Goal: Information Seeking & Learning: Find specific page/section

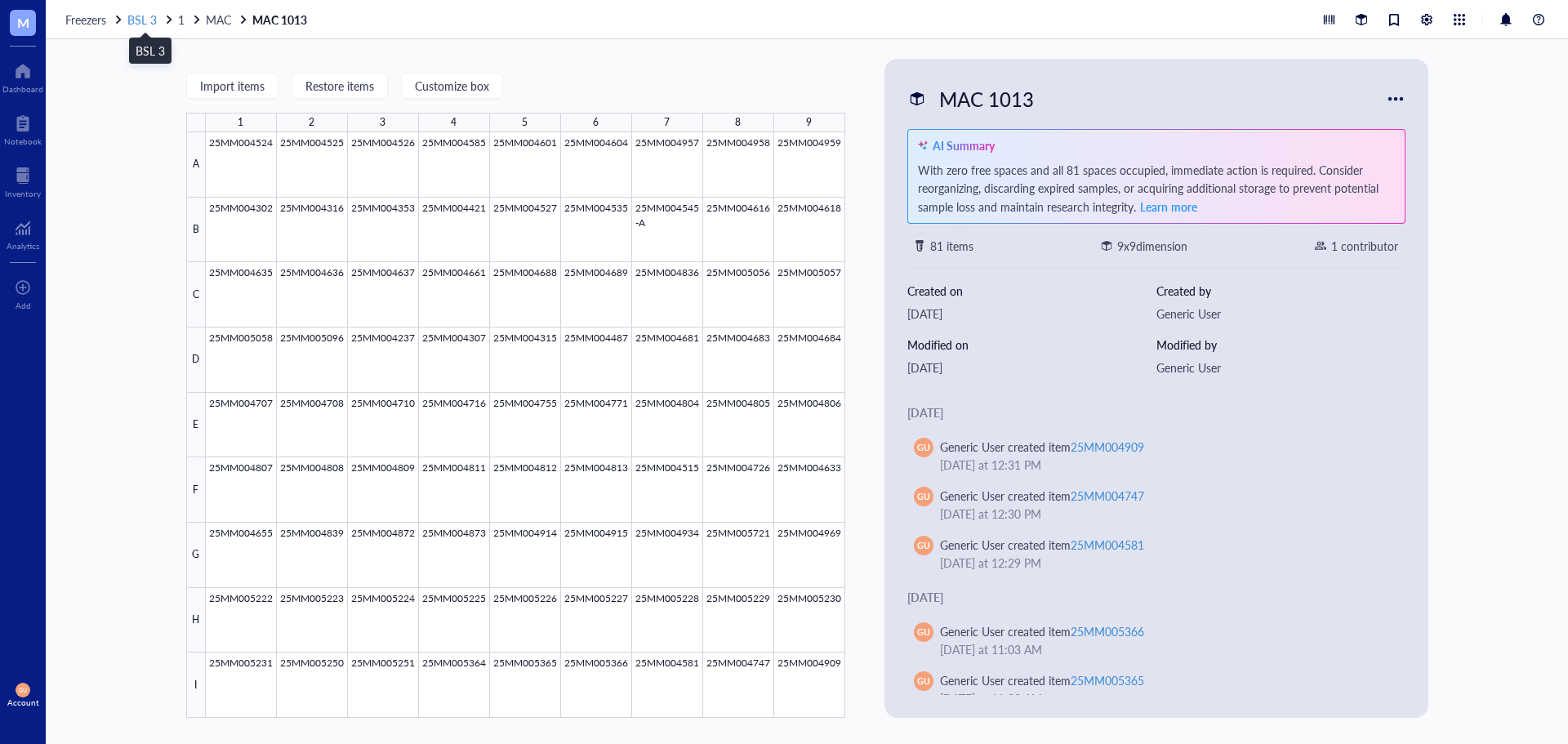
click at [138, 22] on span "BSL 3" at bounding box center [141, 20] width 29 height 16
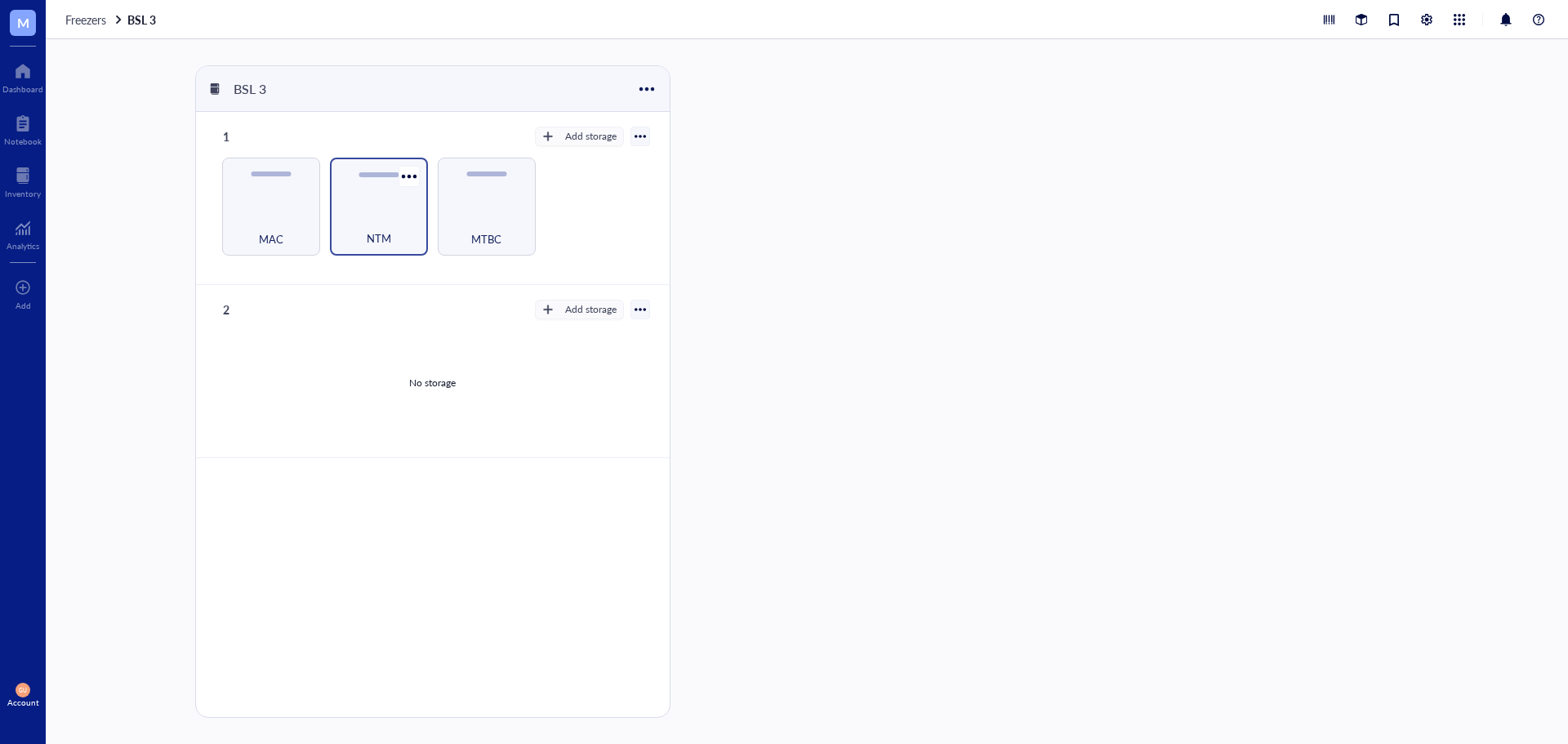
click at [390, 234] on span "NTM" at bounding box center [379, 239] width 25 height 18
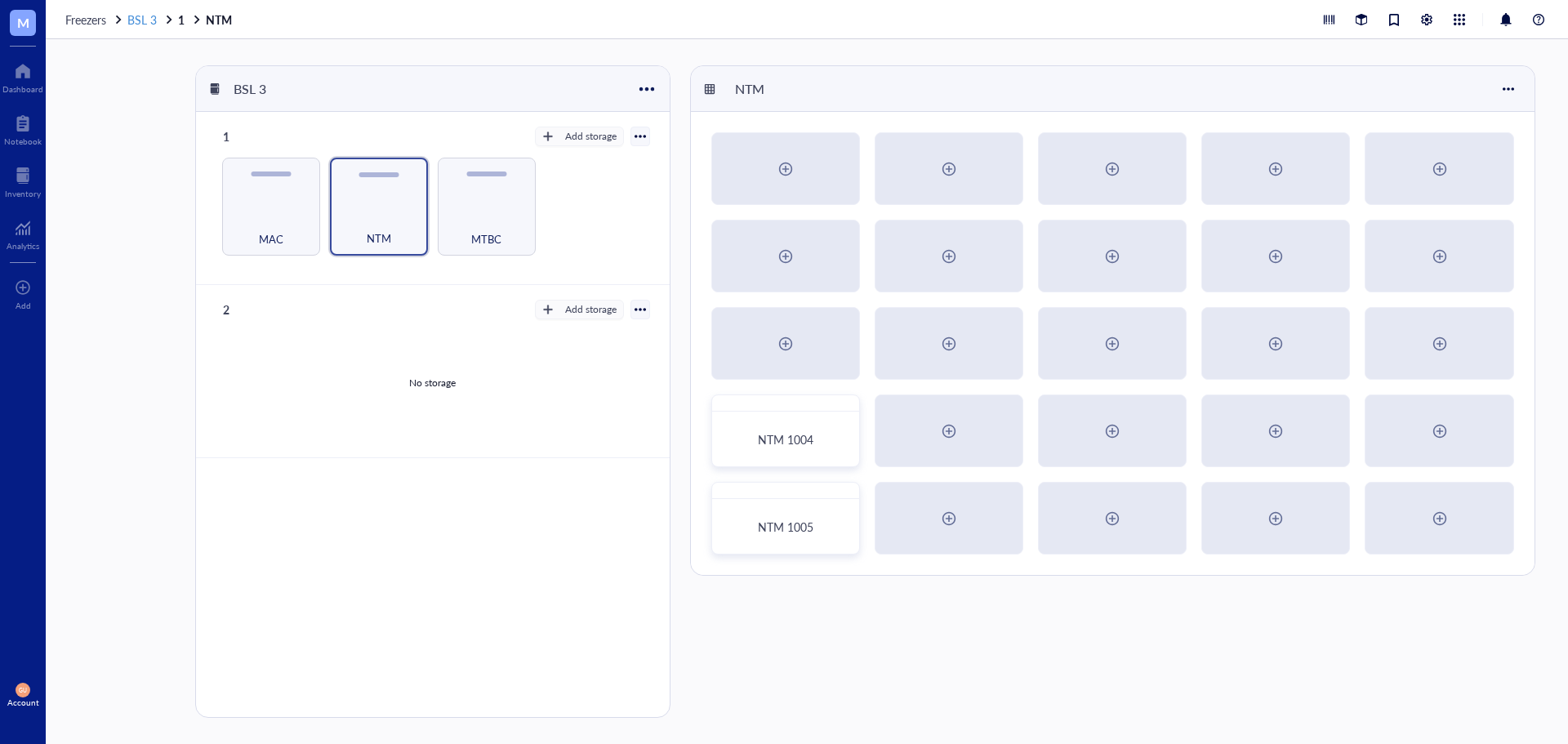
click at [144, 25] on span "BSL 3" at bounding box center [141, 20] width 29 height 16
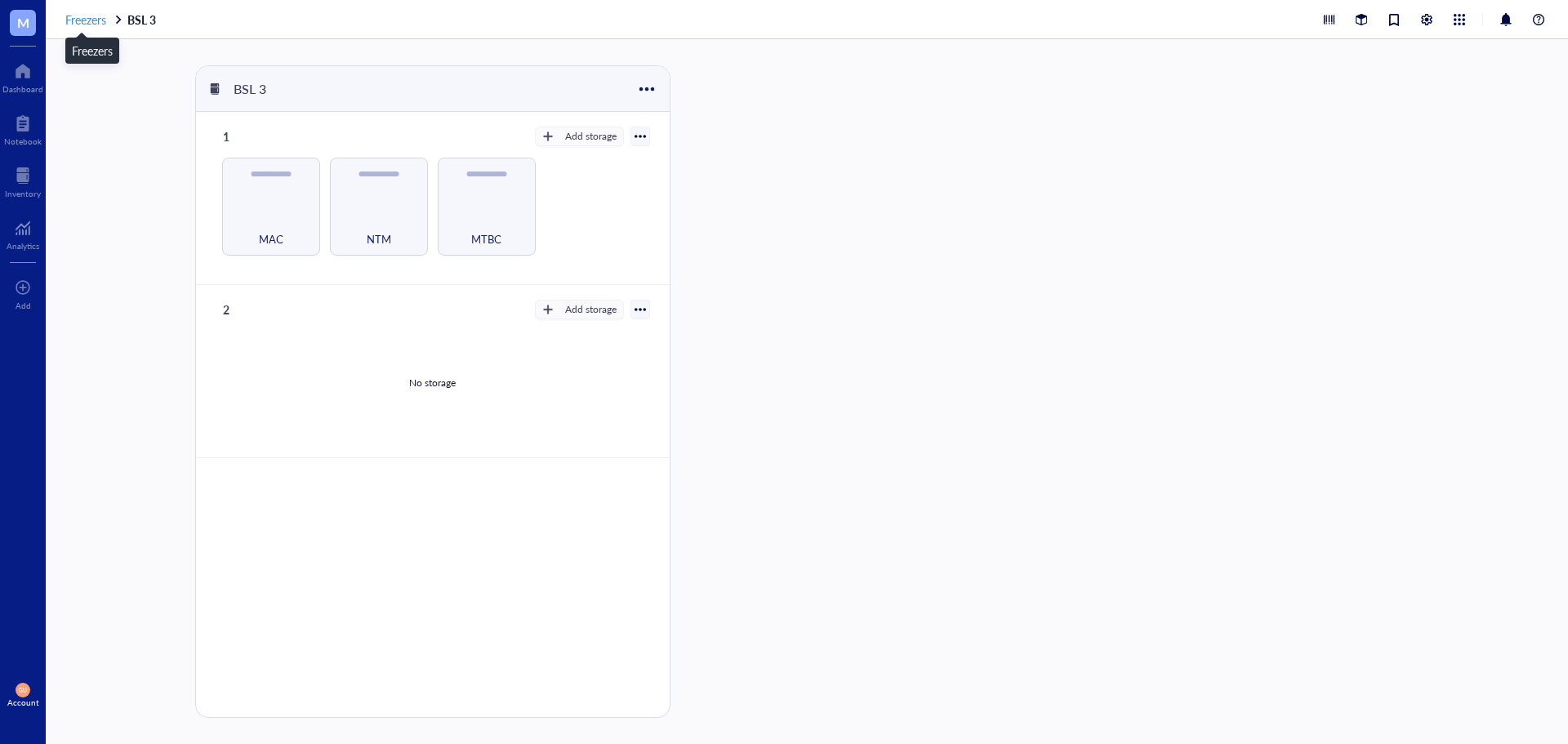
click at [87, 20] on span "Freezers" at bounding box center [85, 20] width 41 height 16
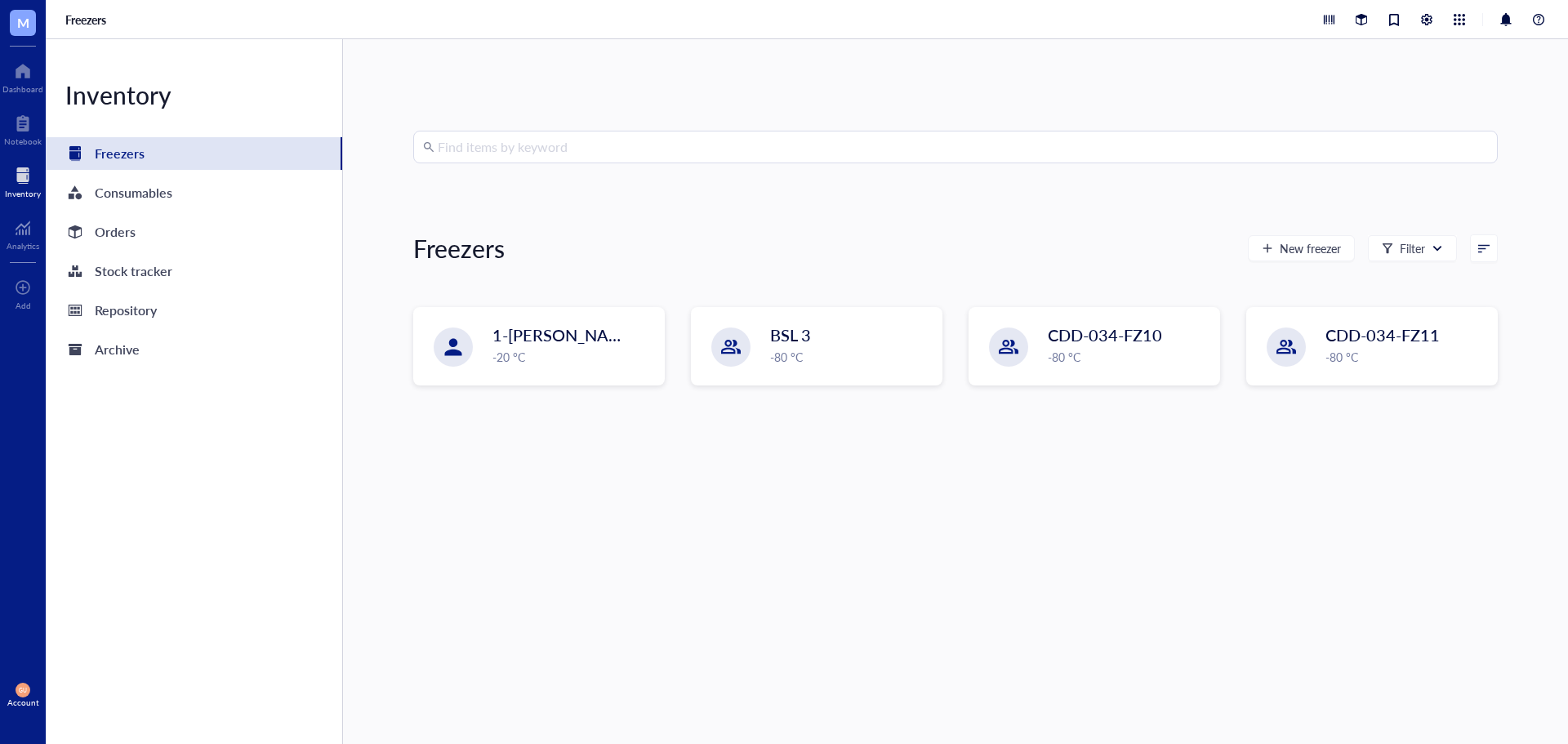
click at [573, 163] on div "Find items by keyword" at bounding box center [955, 147] width 1085 height 33
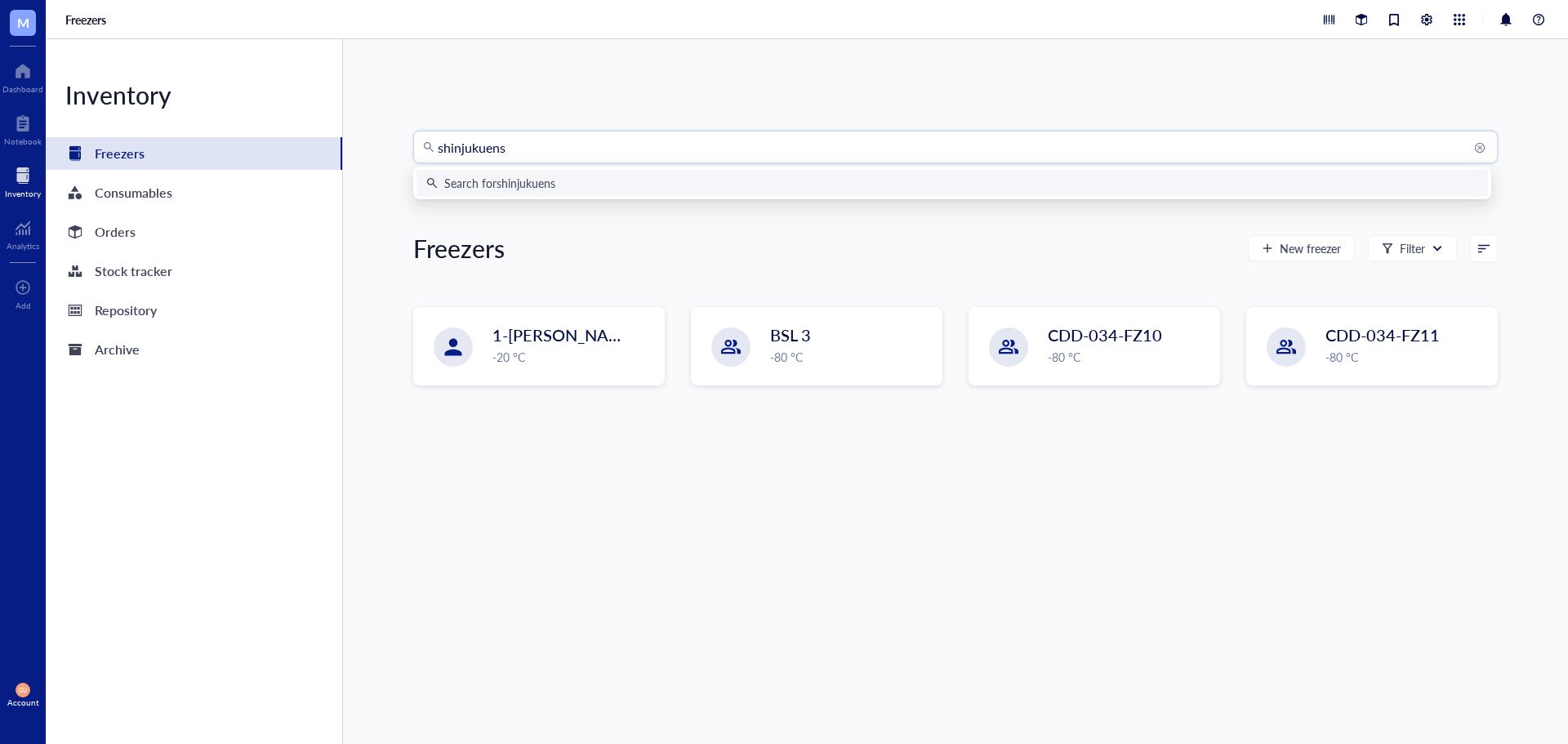
type input "shinjukuense"
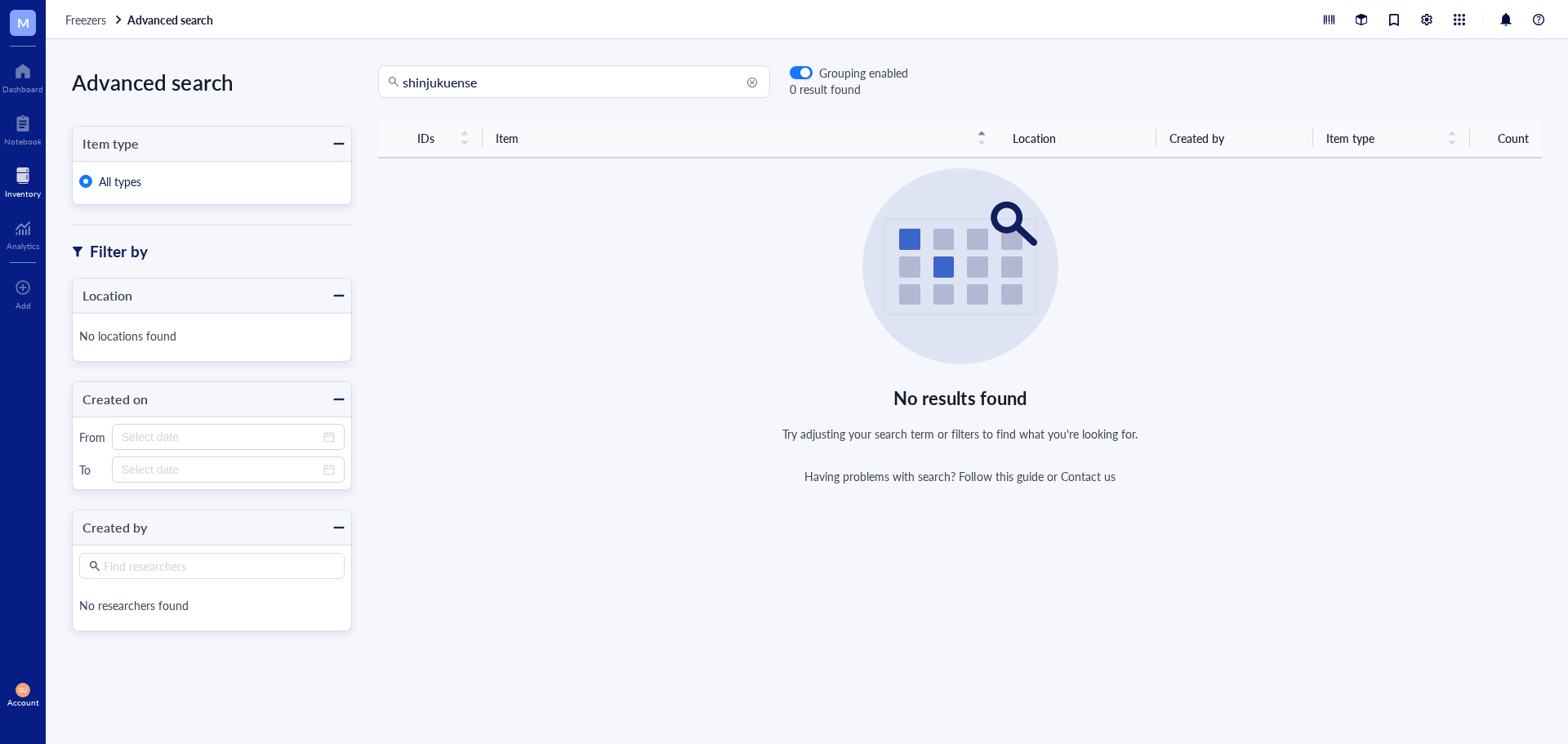
click at [19, 179] on div at bounding box center [23, 175] width 36 height 26
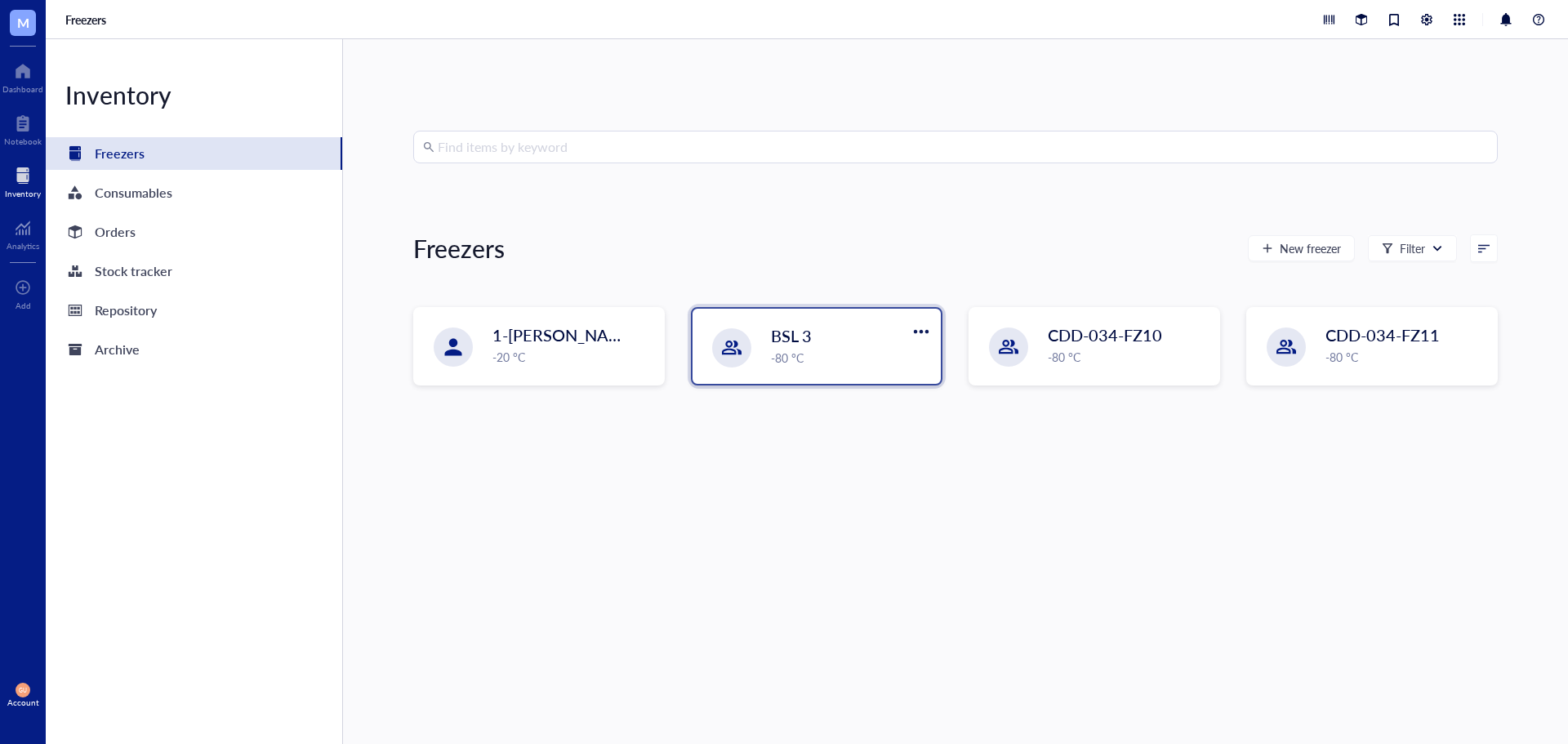
click at [794, 334] on span "BSL 3" at bounding box center [791, 336] width 41 height 23
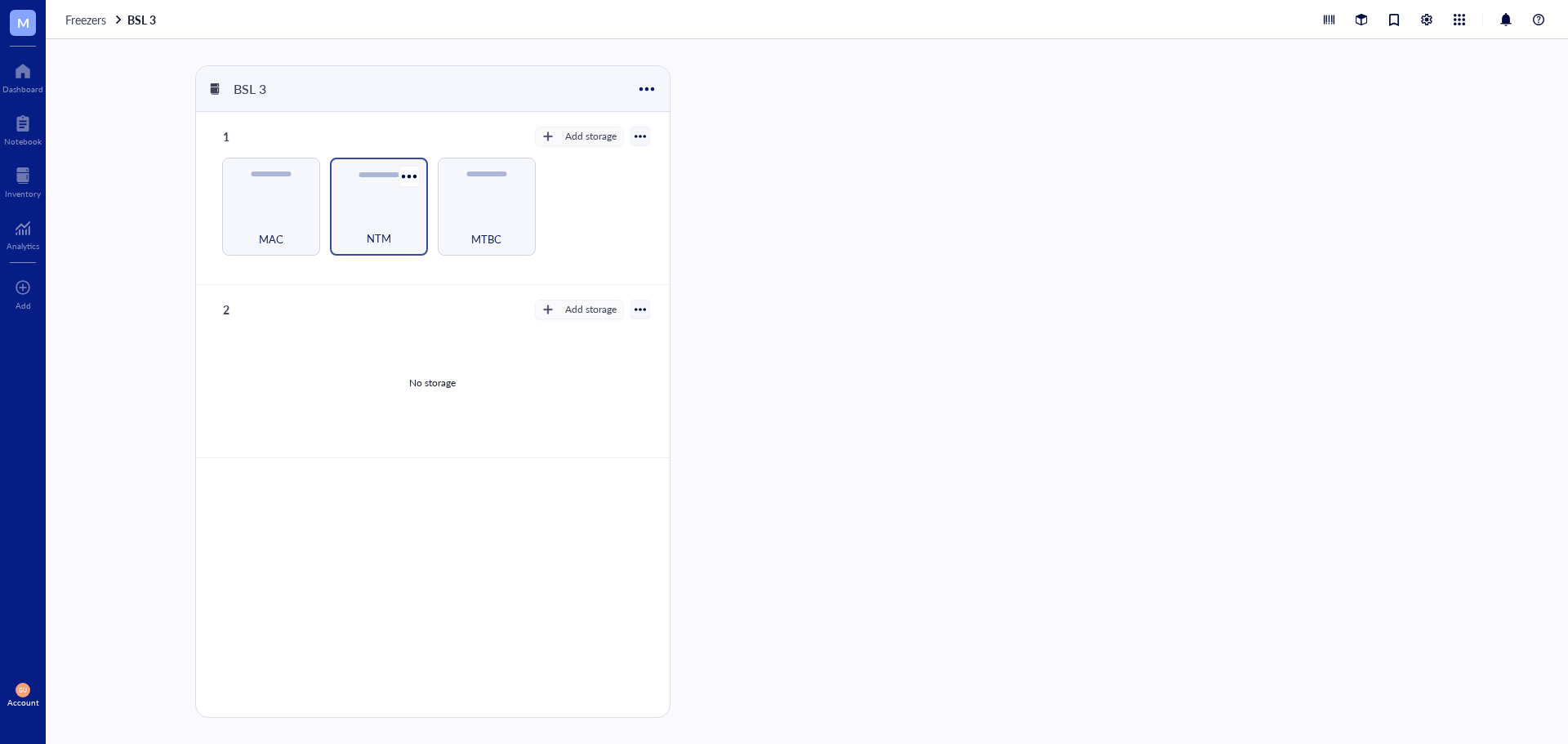
click at [392, 229] on div "NTM" at bounding box center [379, 230] width 82 height 36
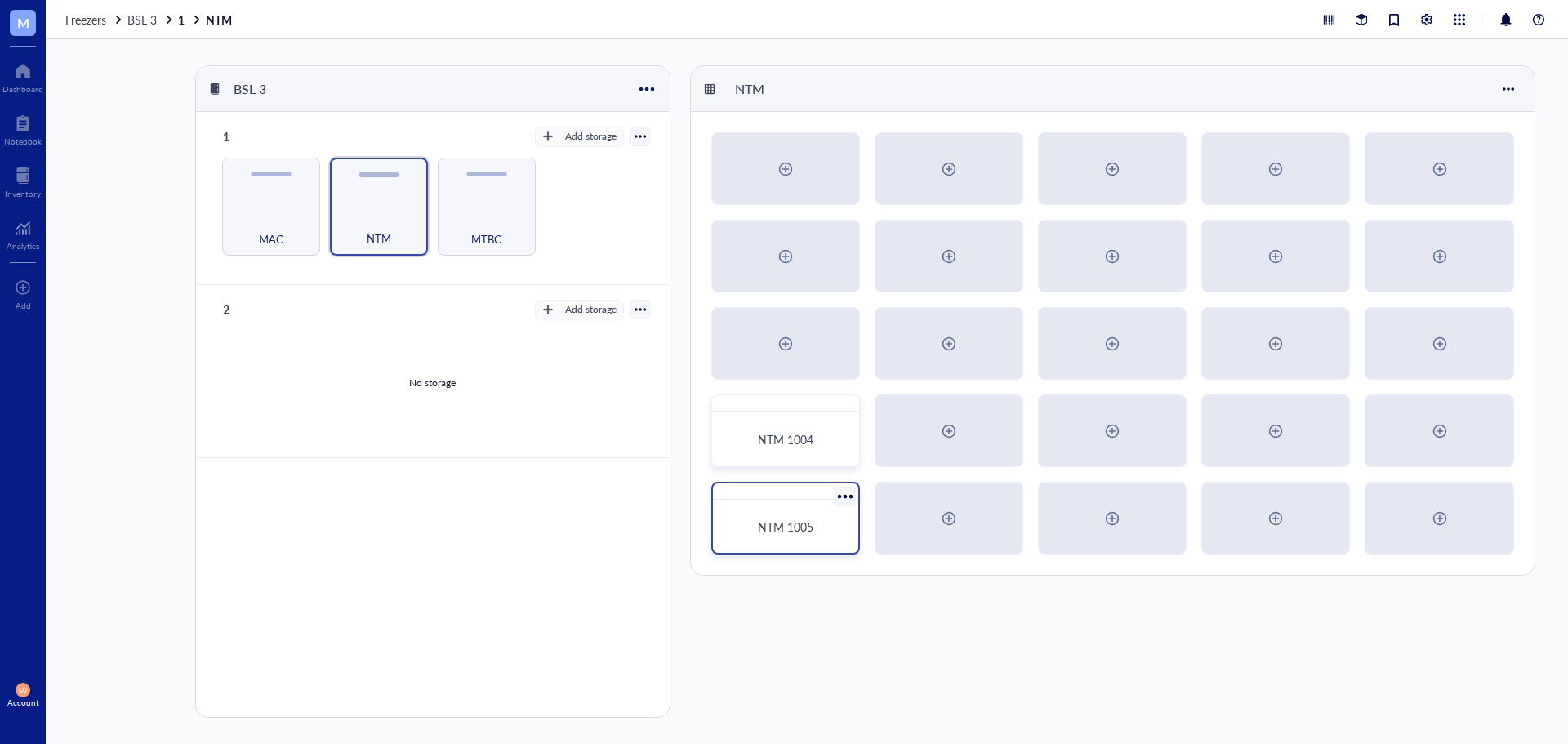
click at [832, 524] on div "NTM 1005" at bounding box center [785, 527] width 106 height 15
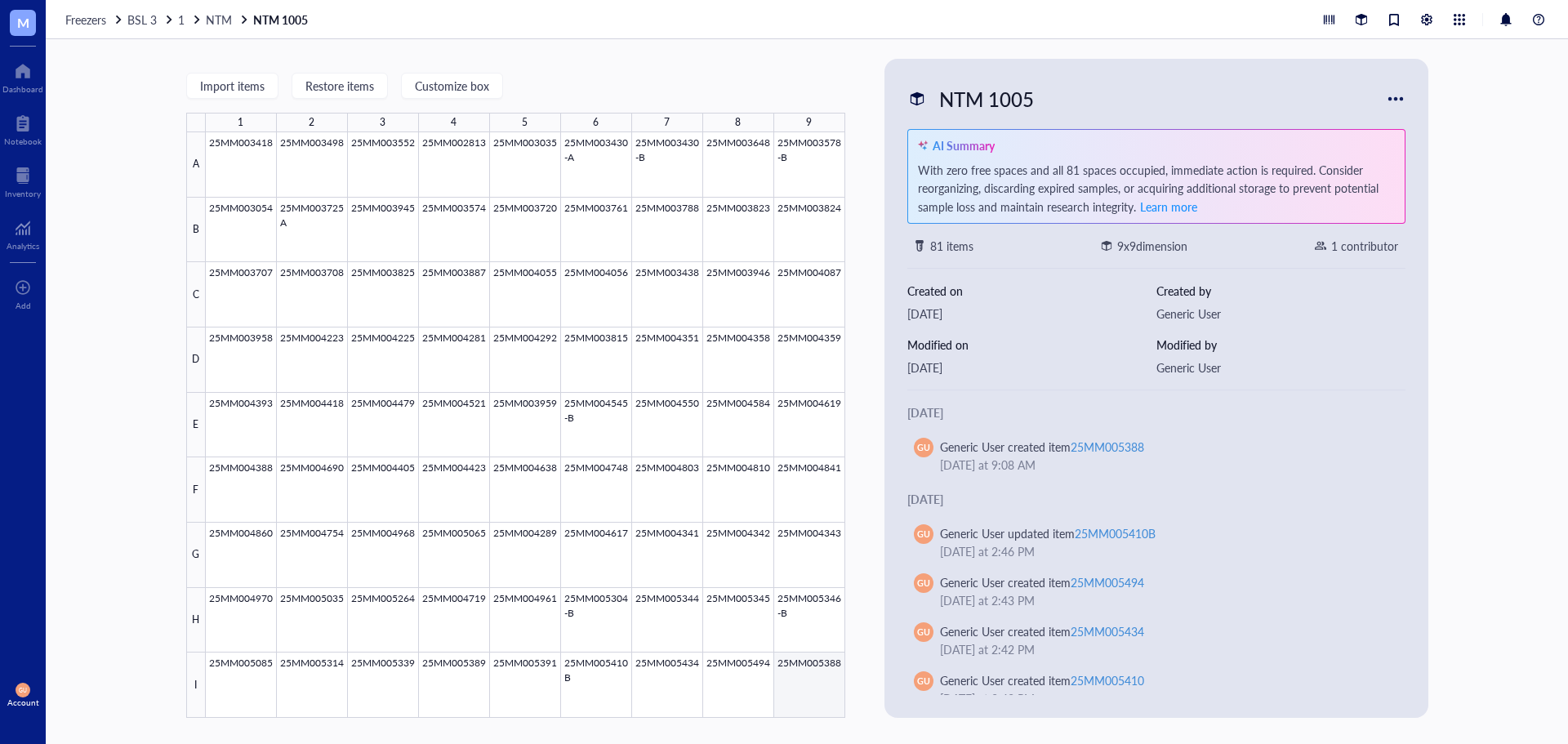
click at [799, 665] on div at bounding box center [525, 425] width 640 height 586
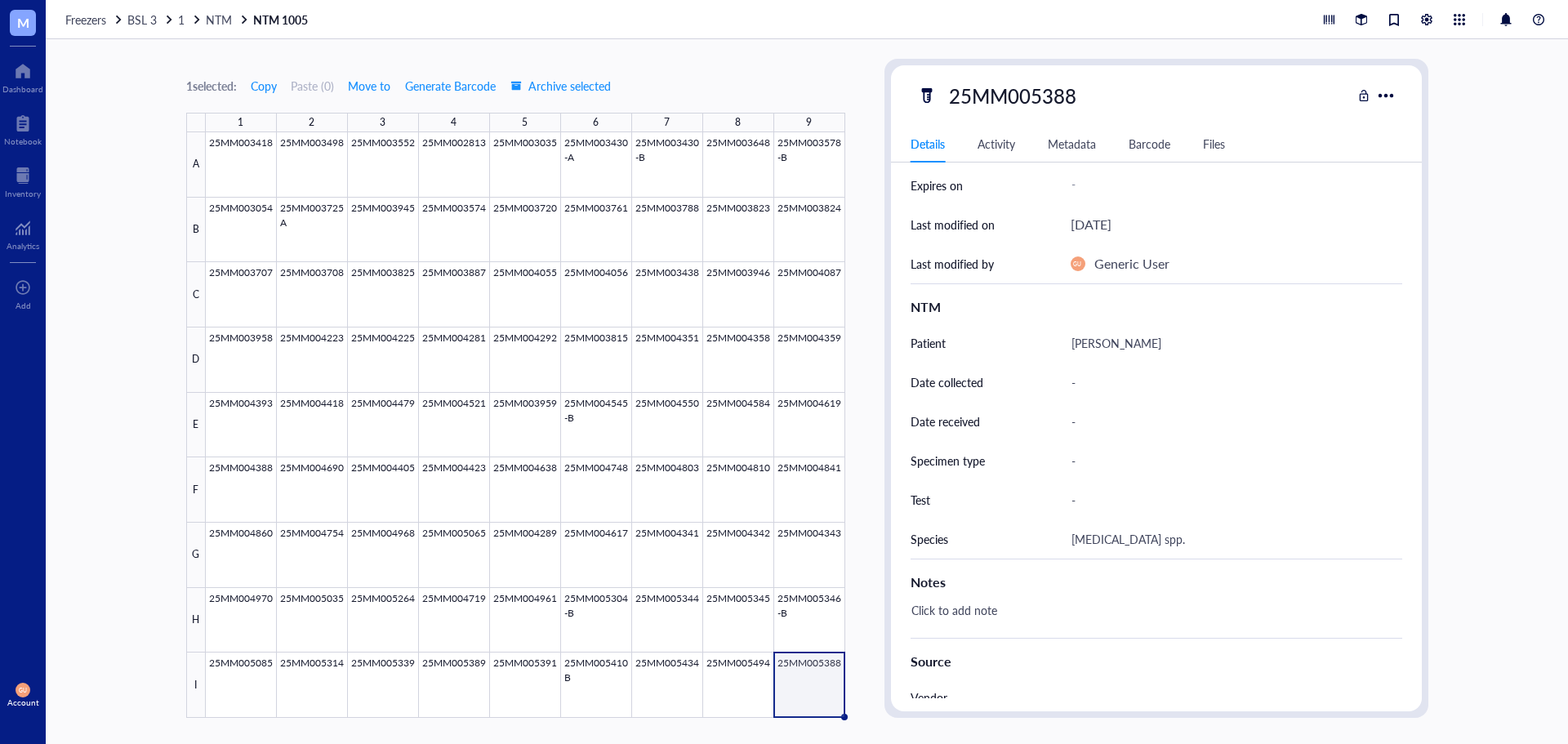
scroll to position [408, 0]
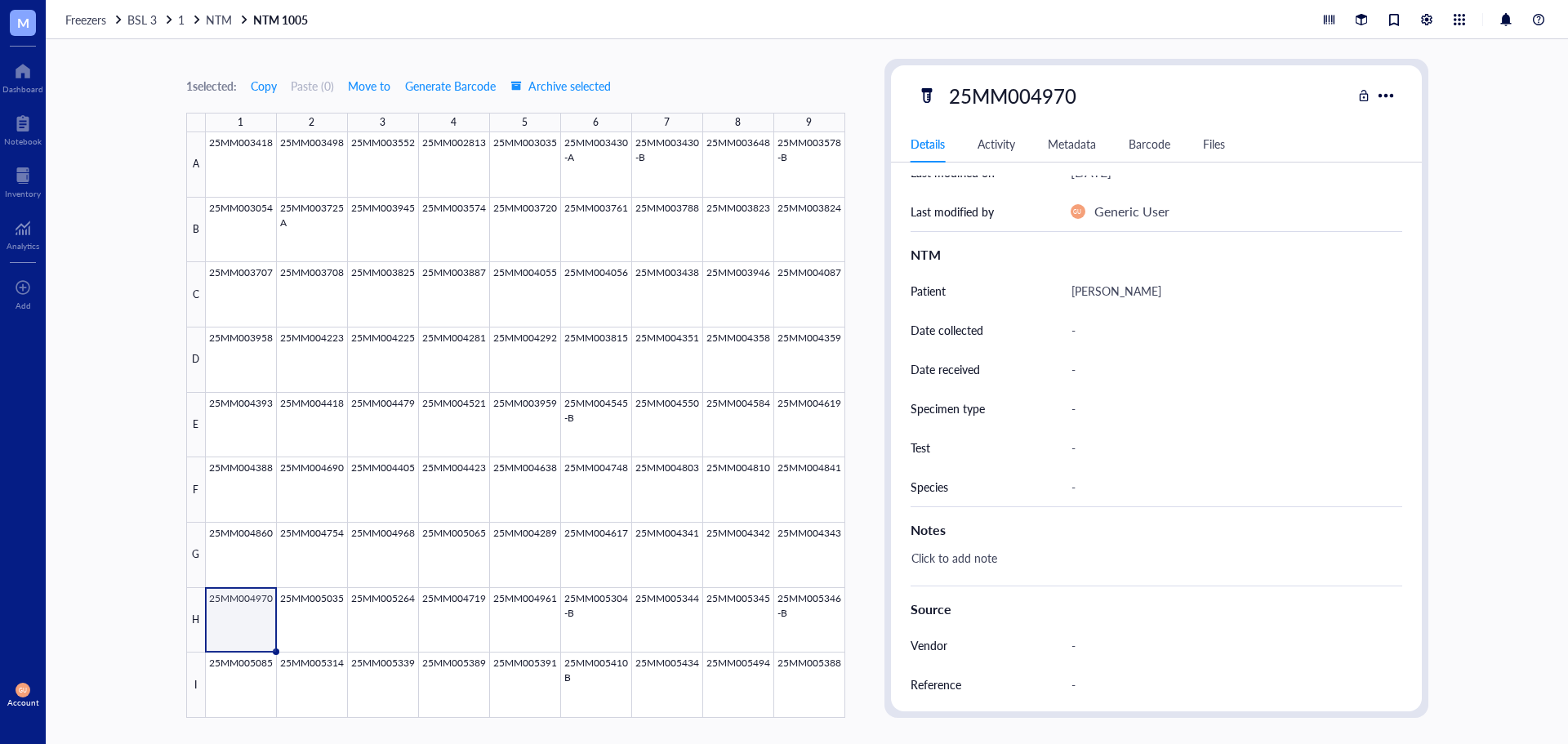
scroll to position [296, 0]
click at [235, 621] on div at bounding box center [525, 425] width 640 height 586
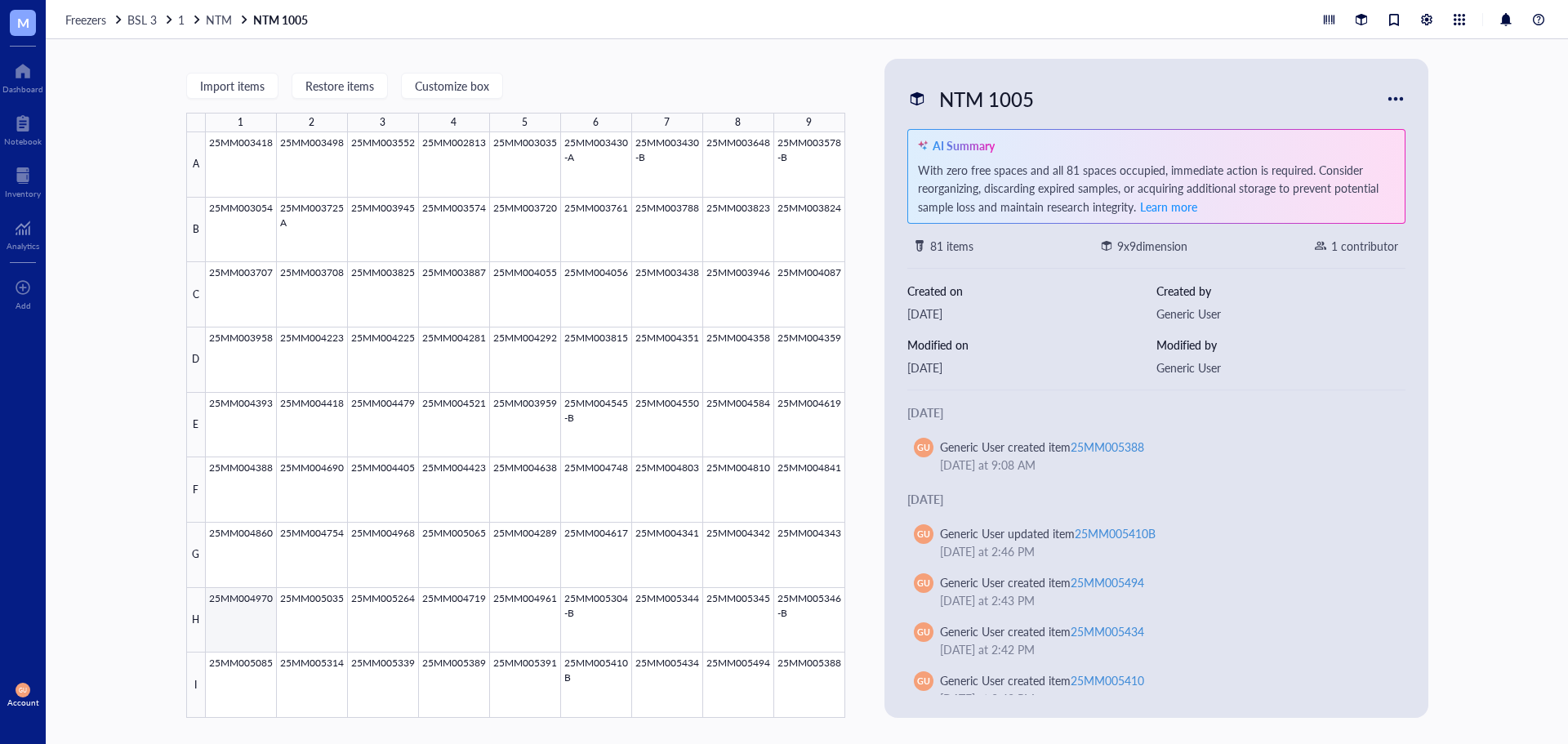
click at [232, 624] on div at bounding box center [525, 425] width 640 height 586
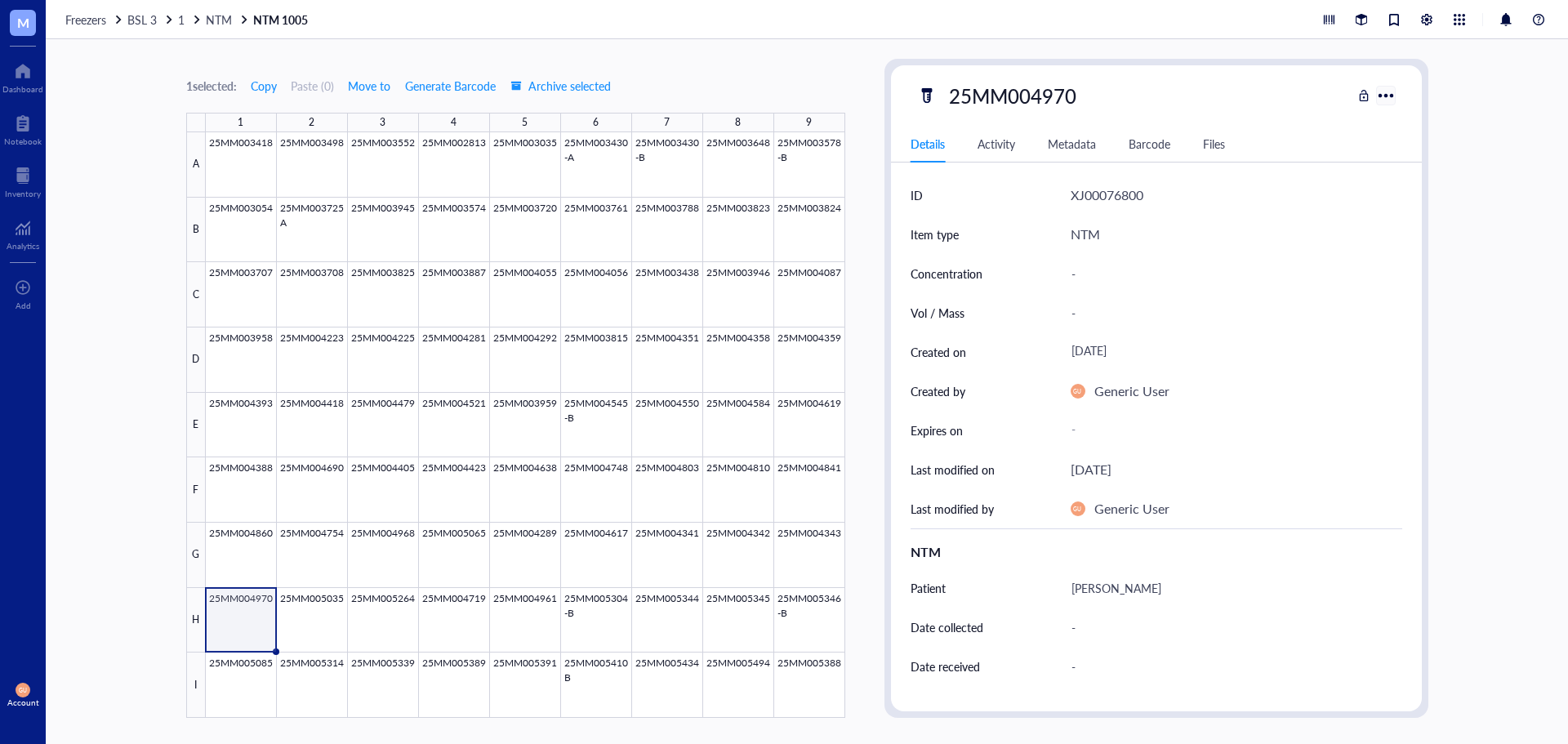
click at [1385, 93] on div at bounding box center [1386, 95] width 24 height 24
click at [233, 627] on div at bounding box center [525, 425] width 640 height 586
click at [990, 150] on div "Activity" at bounding box center [997, 143] width 37 height 18
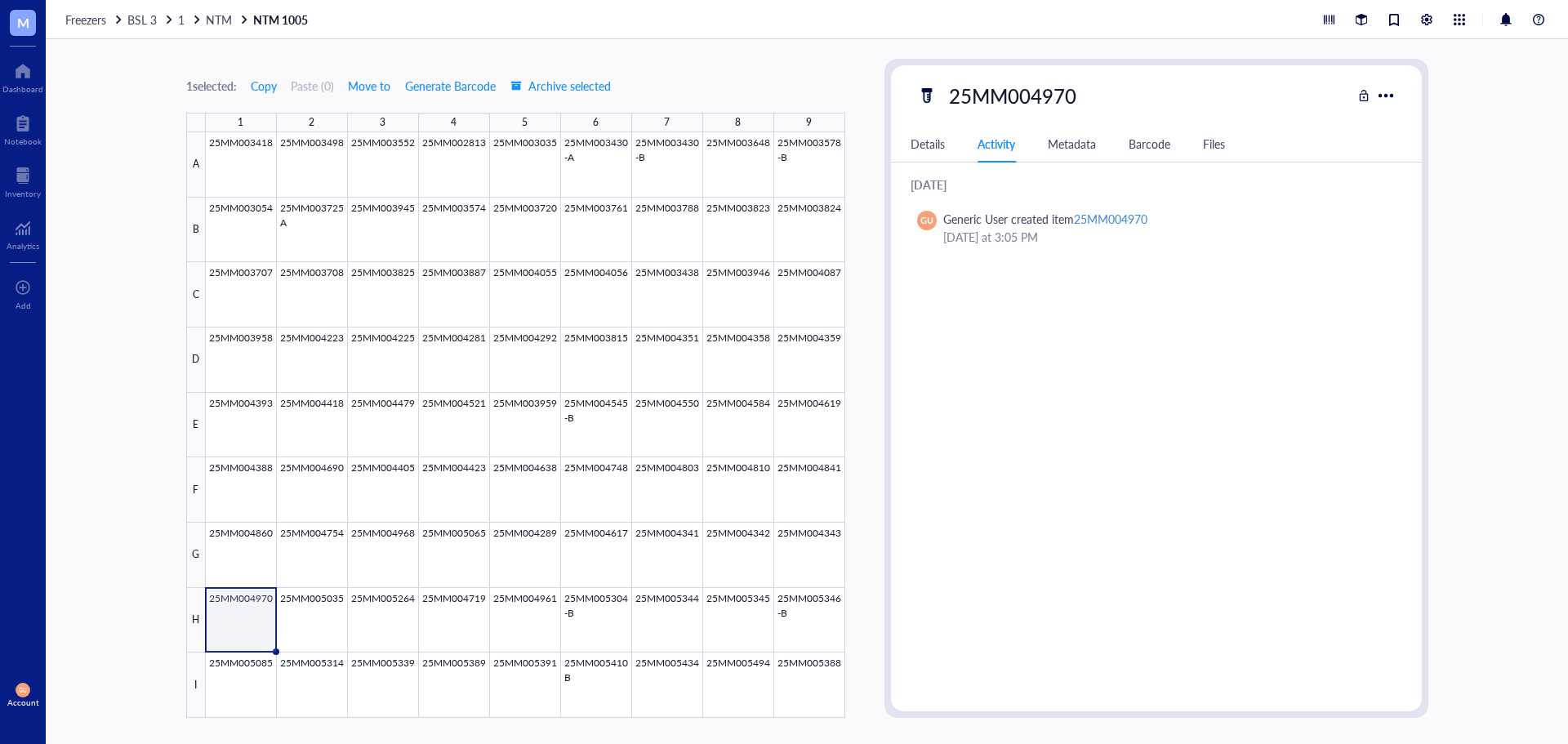
click at [919, 150] on div "Details" at bounding box center [927, 143] width 35 height 18
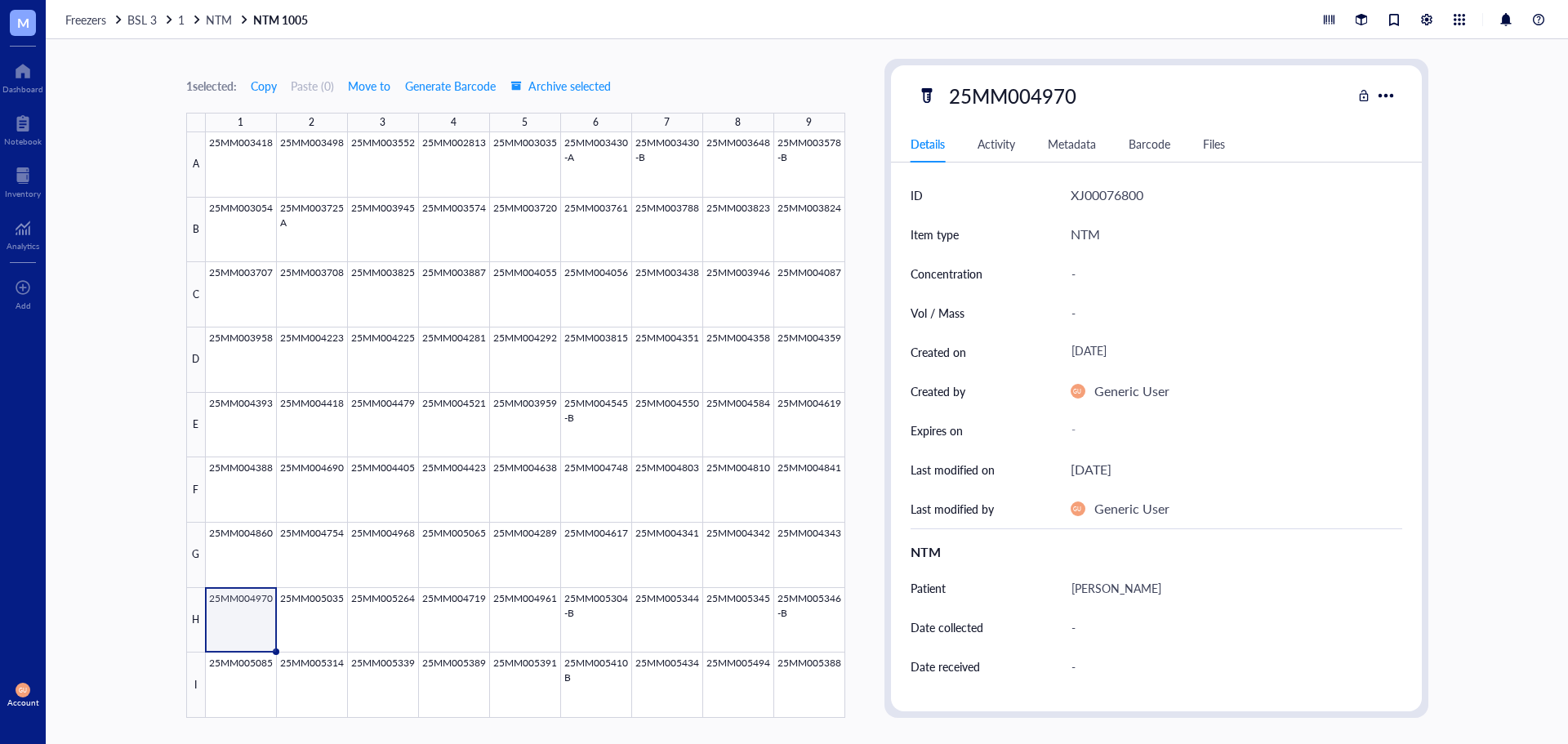
scroll to position [460, 0]
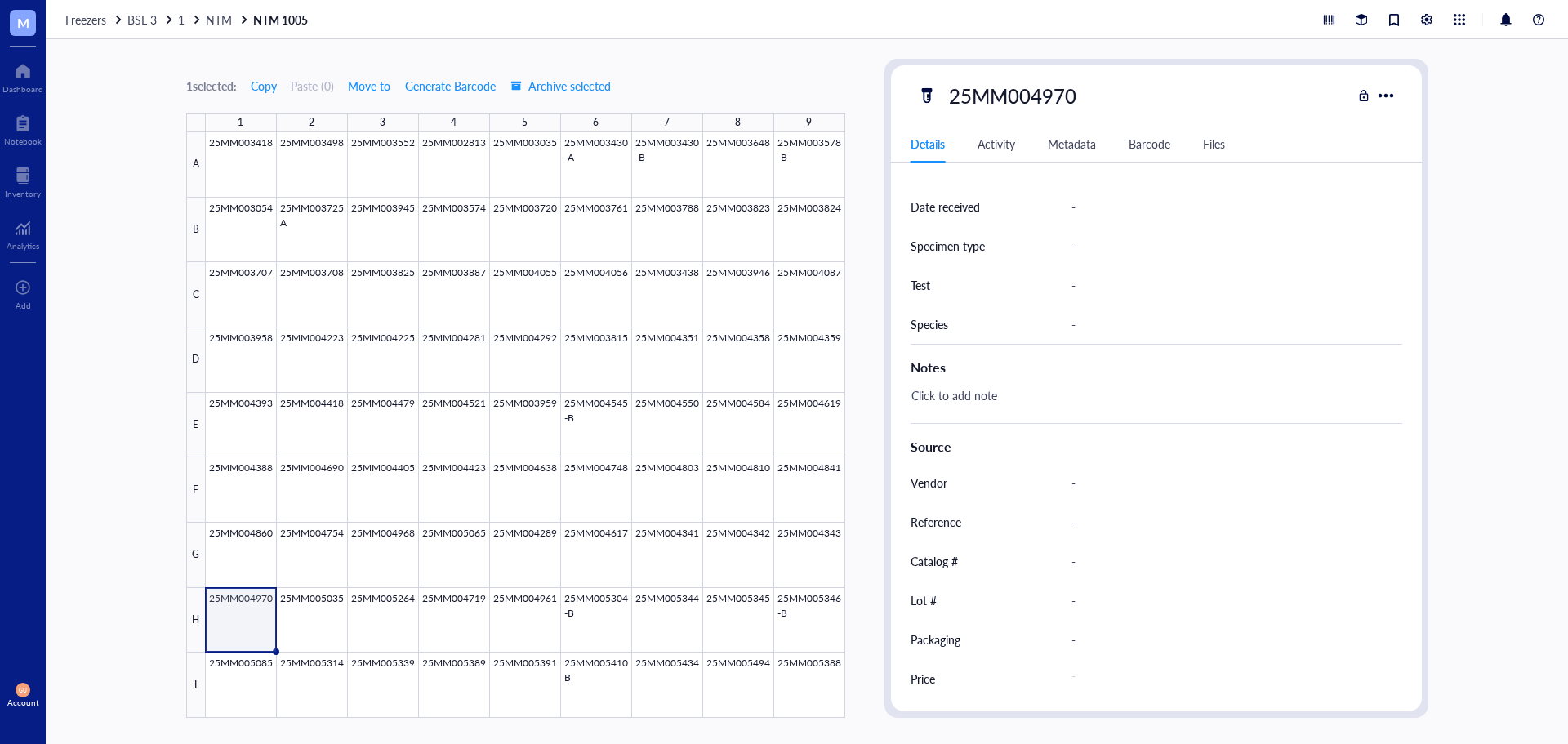
click at [1106, 326] on div "-" at bounding box center [1230, 324] width 332 height 35
type input "xenopi"
click at [330, 635] on div at bounding box center [525, 425] width 640 height 586
click at [1085, 320] on div "xenopi" at bounding box center [1230, 324] width 332 height 35
type input "x"
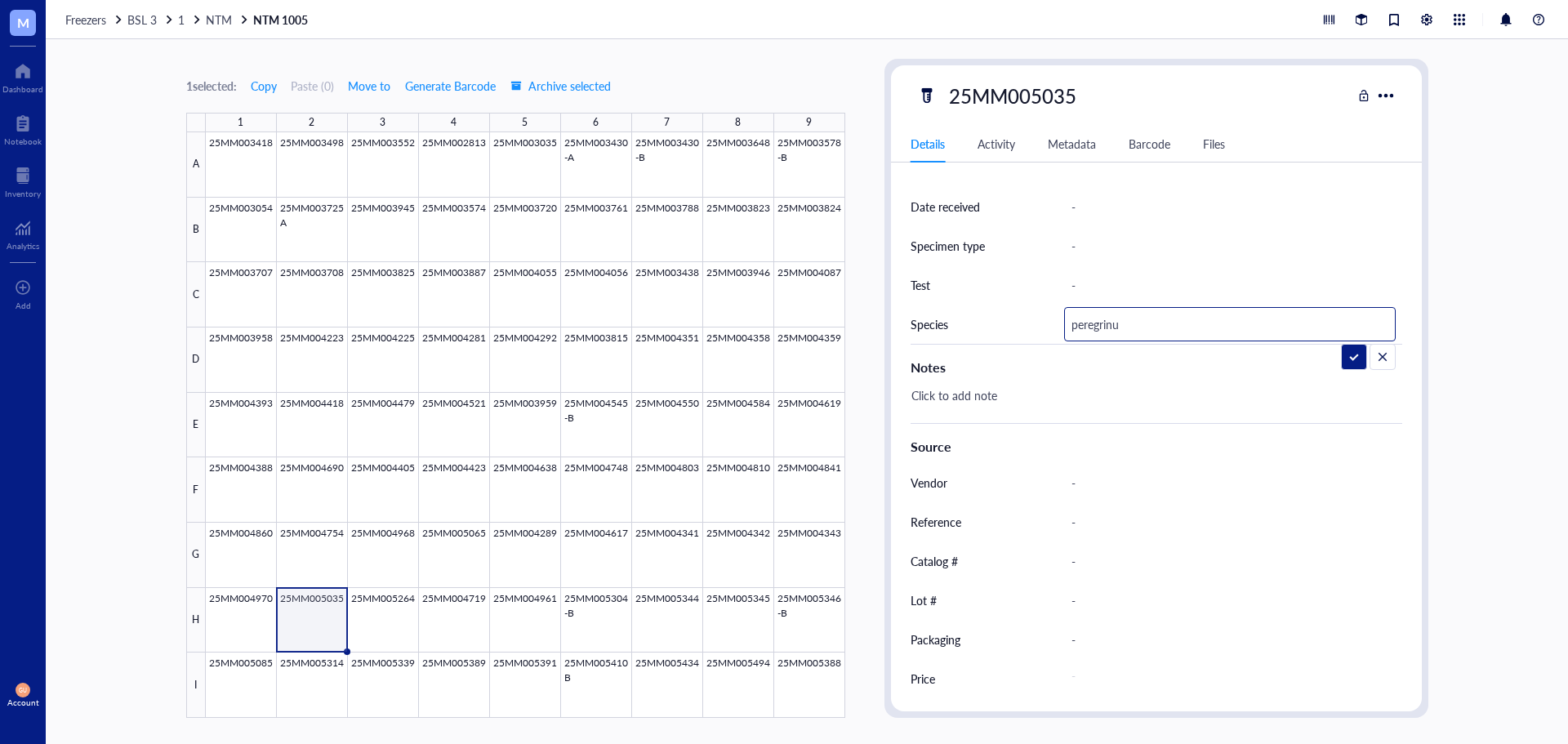
type input "peregrinum"
click at [254, 621] on div at bounding box center [525, 425] width 640 height 586
click at [1093, 330] on div "-" at bounding box center [1230, 324] width 332 height 35
type input "xenopi"
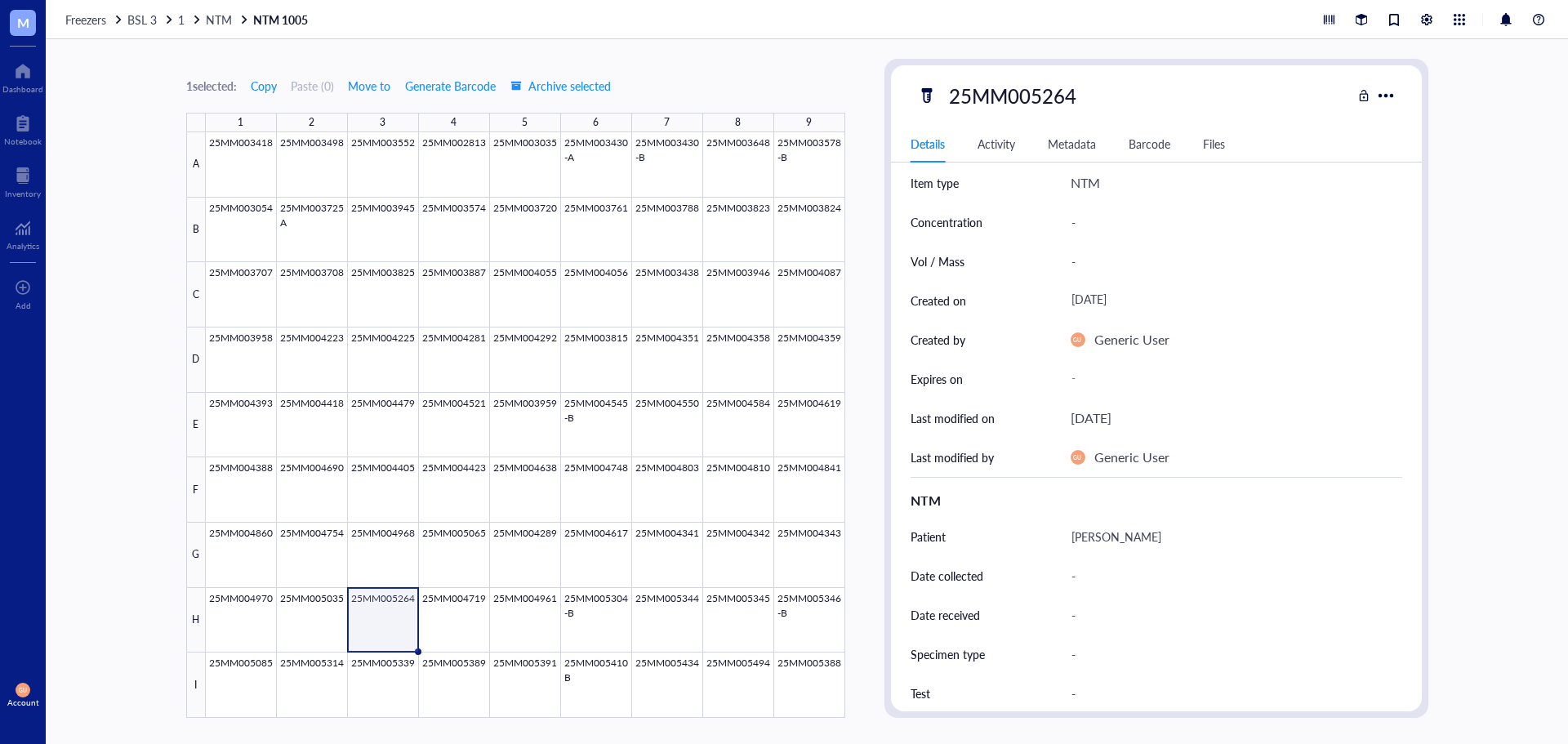
scroll to position [133, 0]
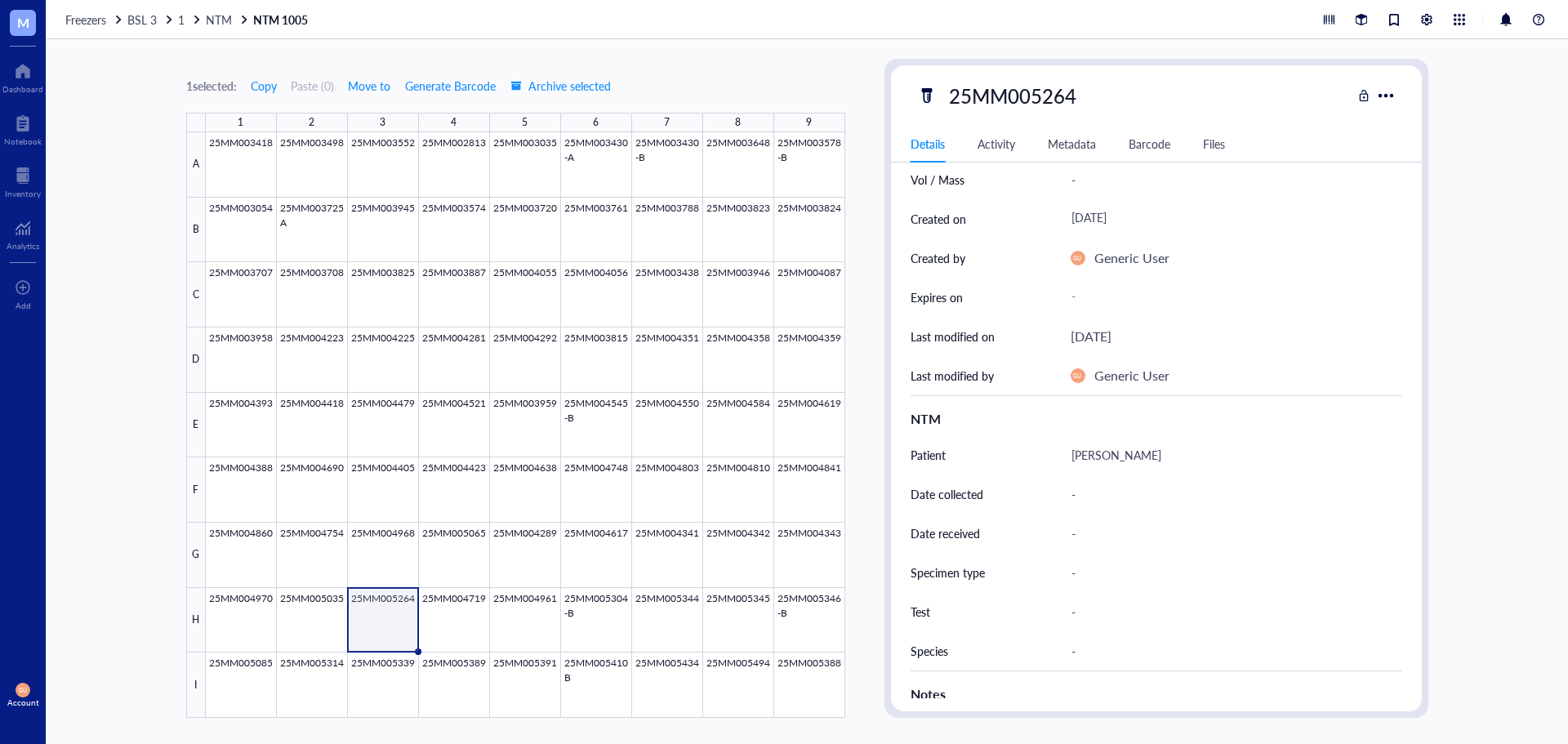
click at [1077, 649] on div "-" at bounding box center [1230, 651] width 332 height 35
type input "arupense"
click at [449, 607] on div at bounding box center [525, 425] width 640 height 586
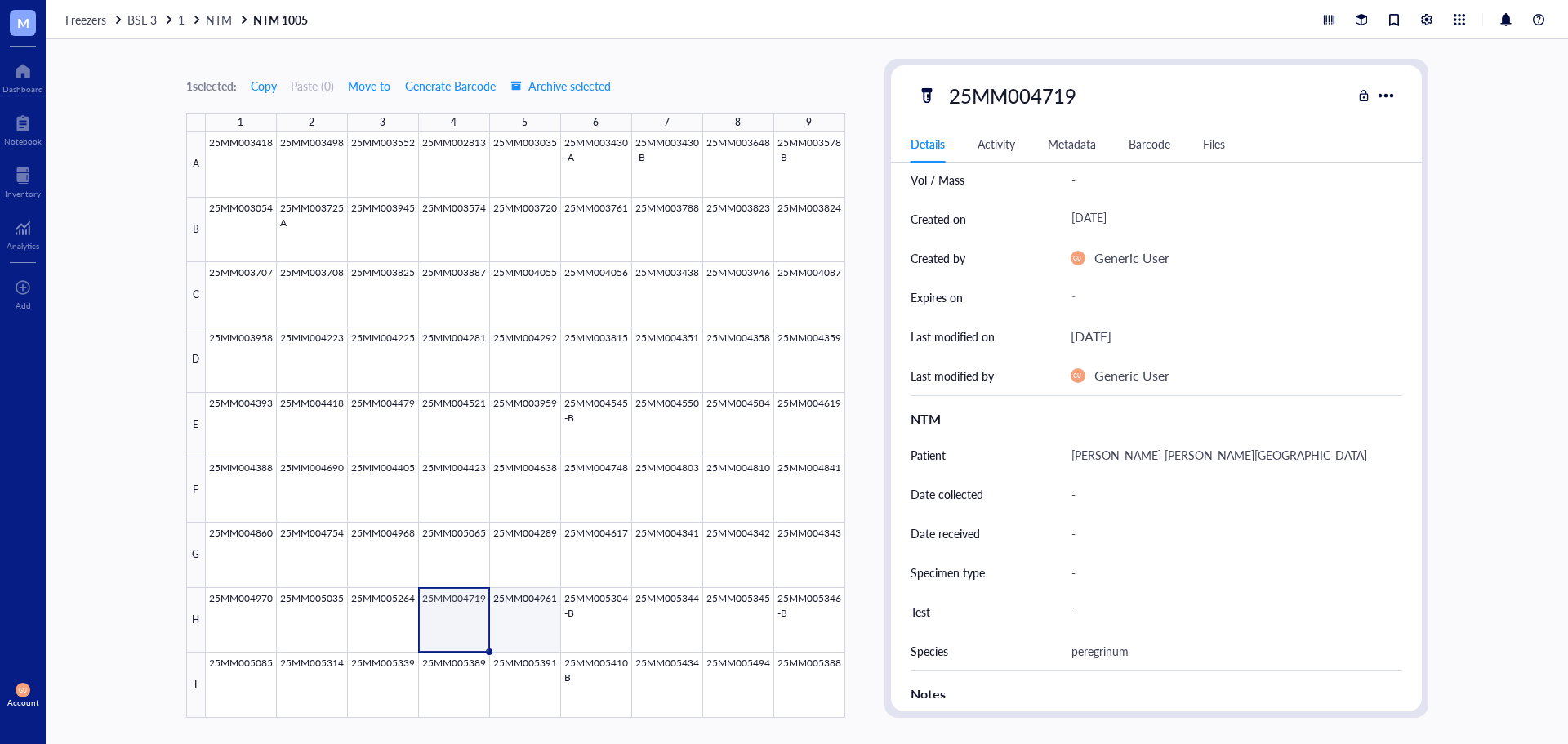
click at [538, 615] on div at bounding box center [525, 425] width 640 height 586
click at [575, 615] on div at bounding box center [525, 425] width 640 height 586
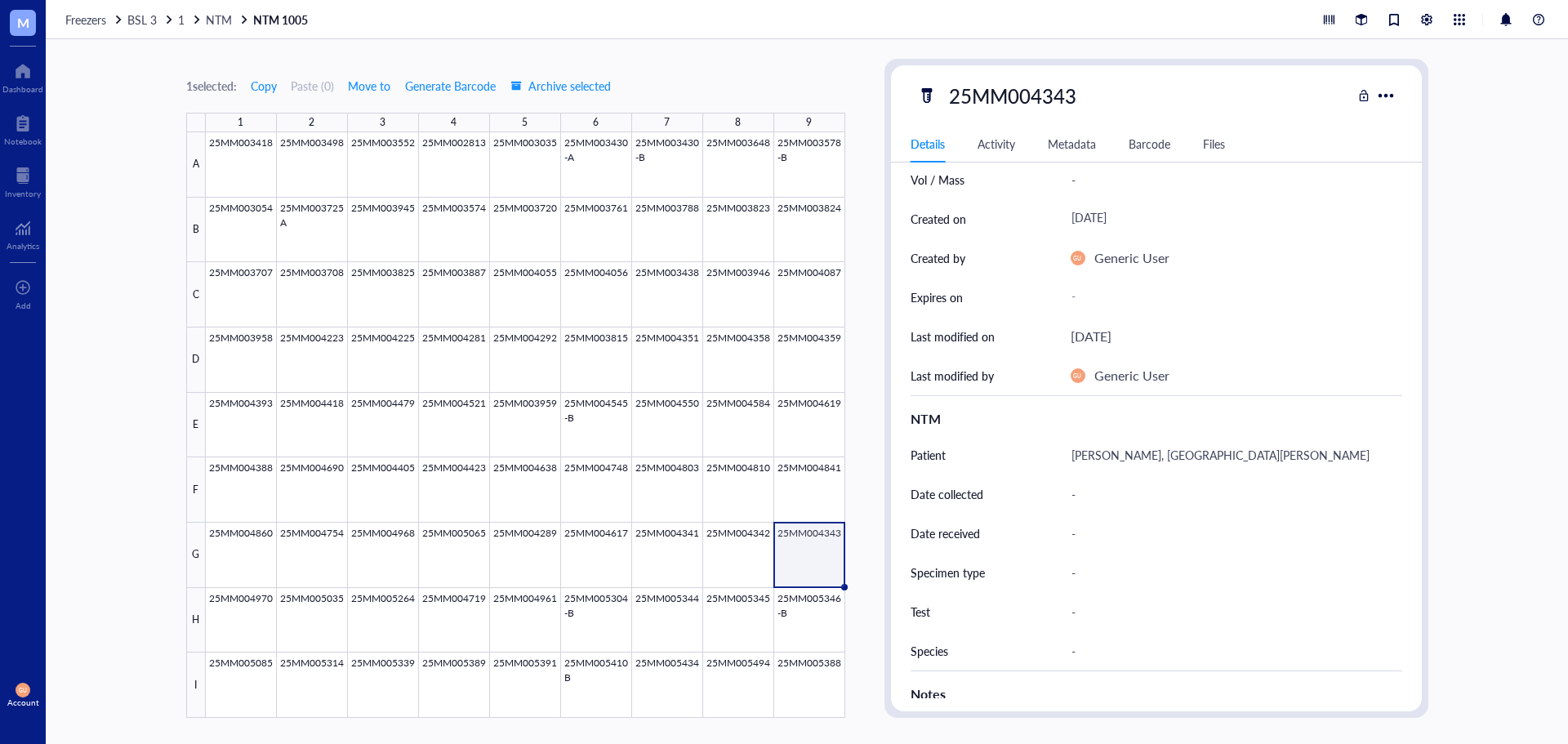
click at [1069, 651] on div "-" at bounding box center [1230, 651] width 332 height 35
type input "xenopi"
click at [741, 557] on div at bounding box center [525, 425] width 640 height 586
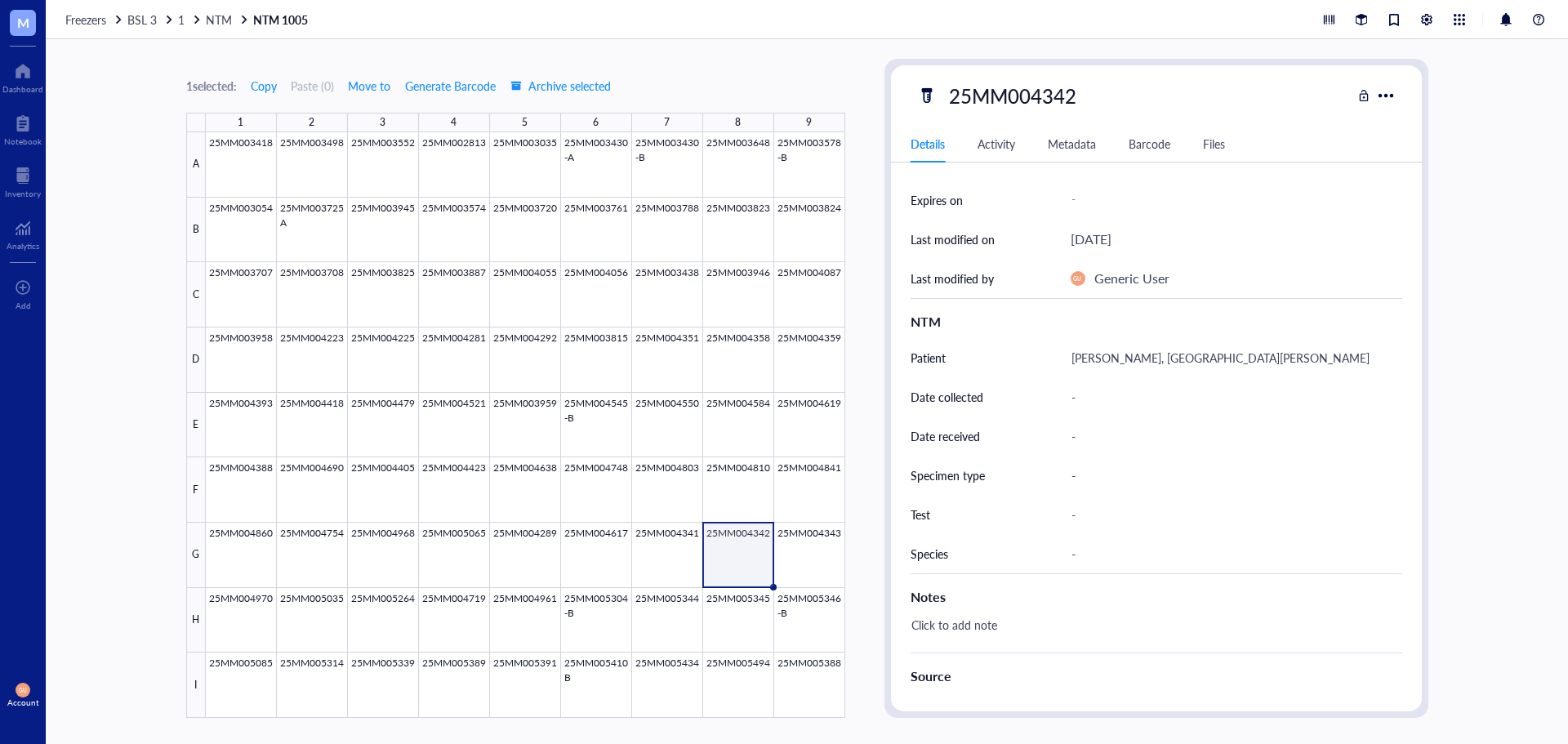
scroll to position [245, 0]
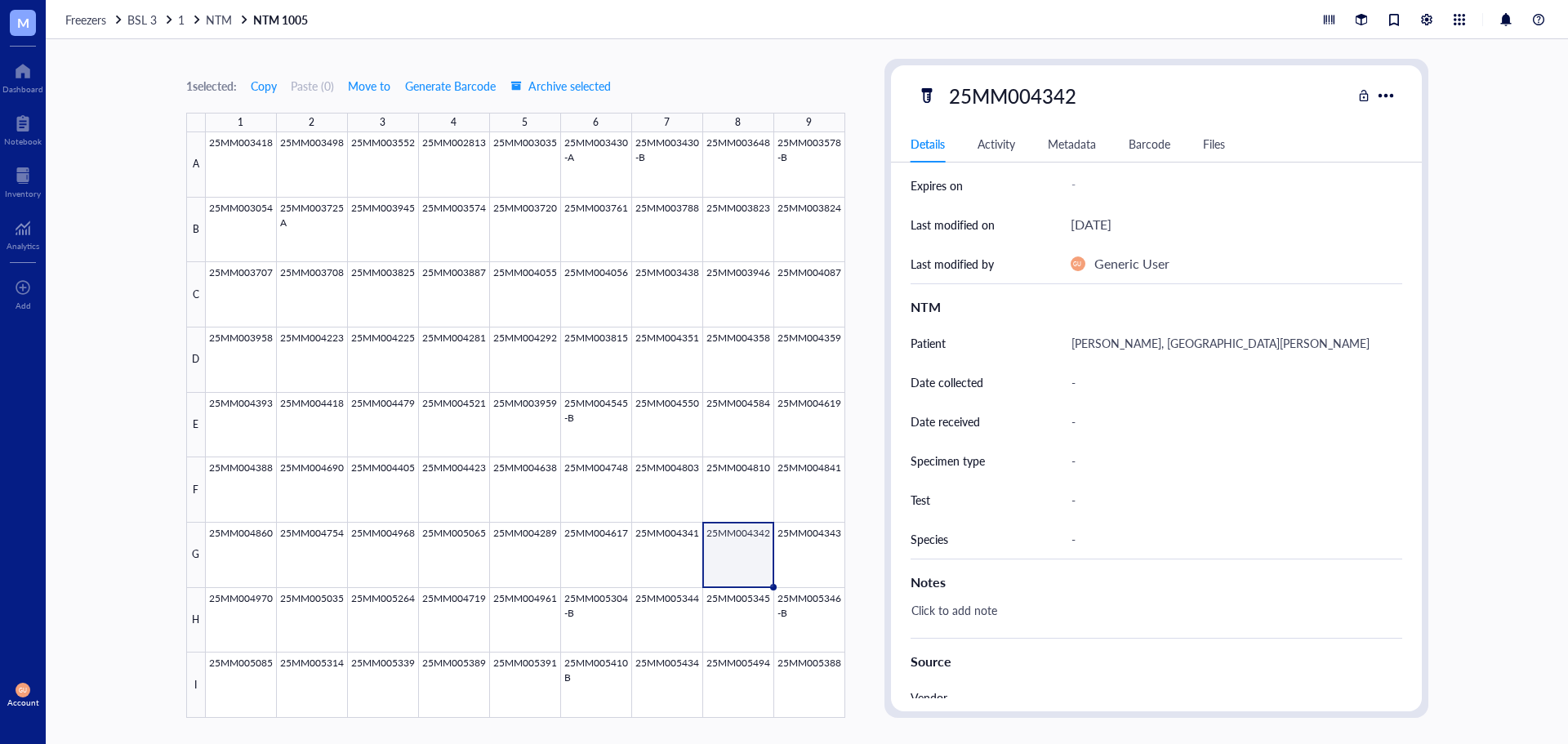
click at [1070, 533] on div "-" at bounding box center [1230, 538] width 332 height 35
type input "xenopi"
click at [680, 551] on div at bounding box center [525, 425] width 640 height 586
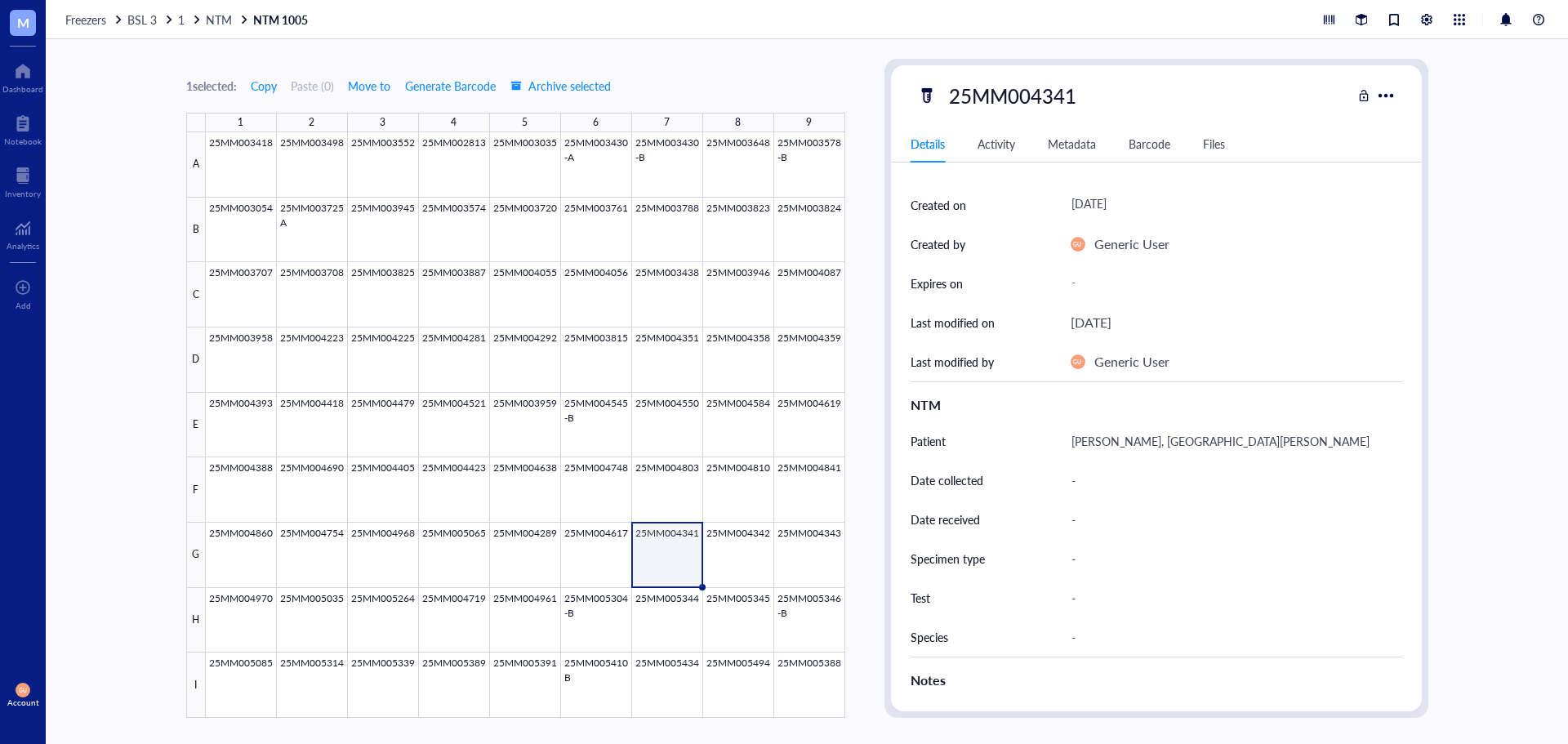
scroll to position [245, 0]
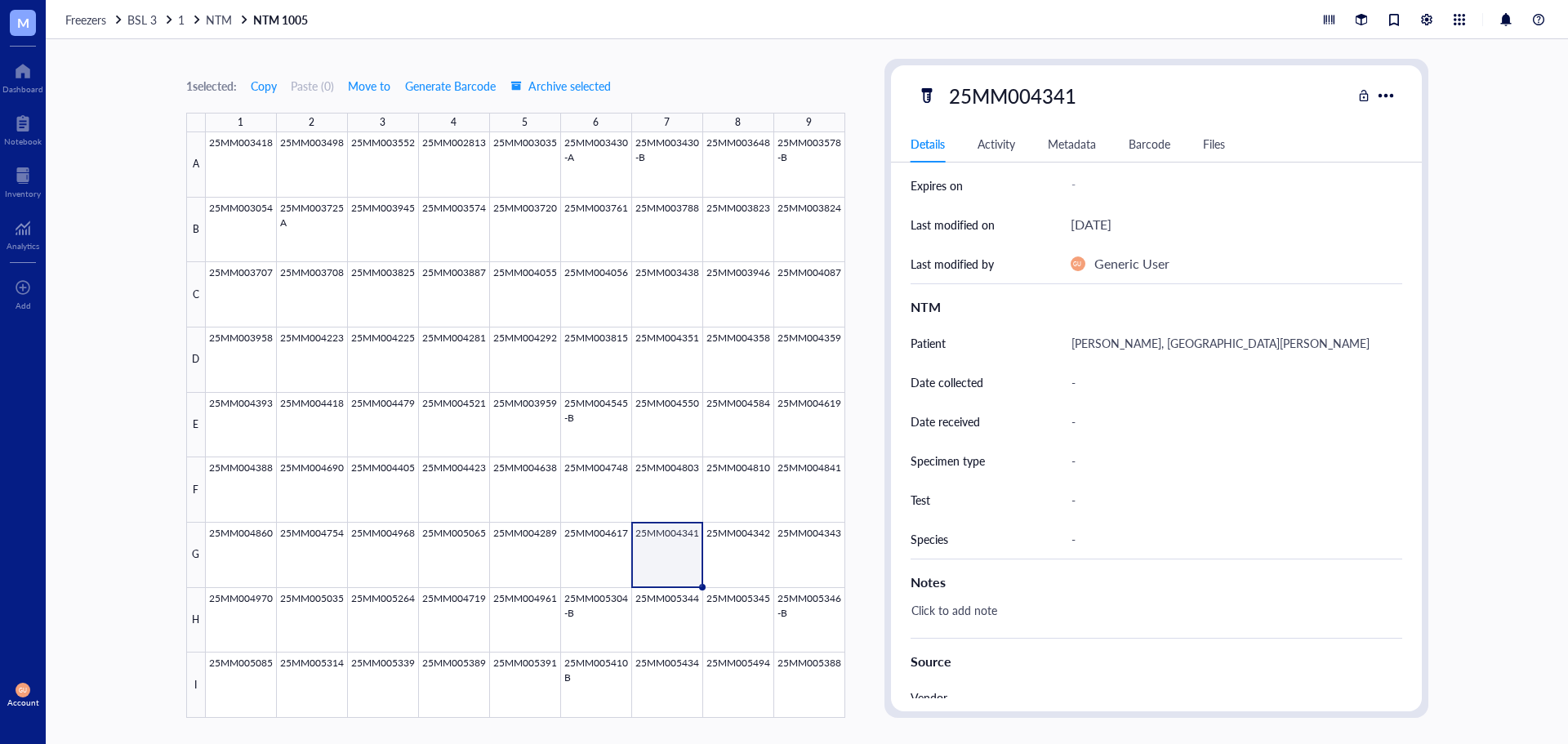
click at [1089, 540] on div "-" at bounding box center [1230, 538] width 332 height 35
type input "xenopi"
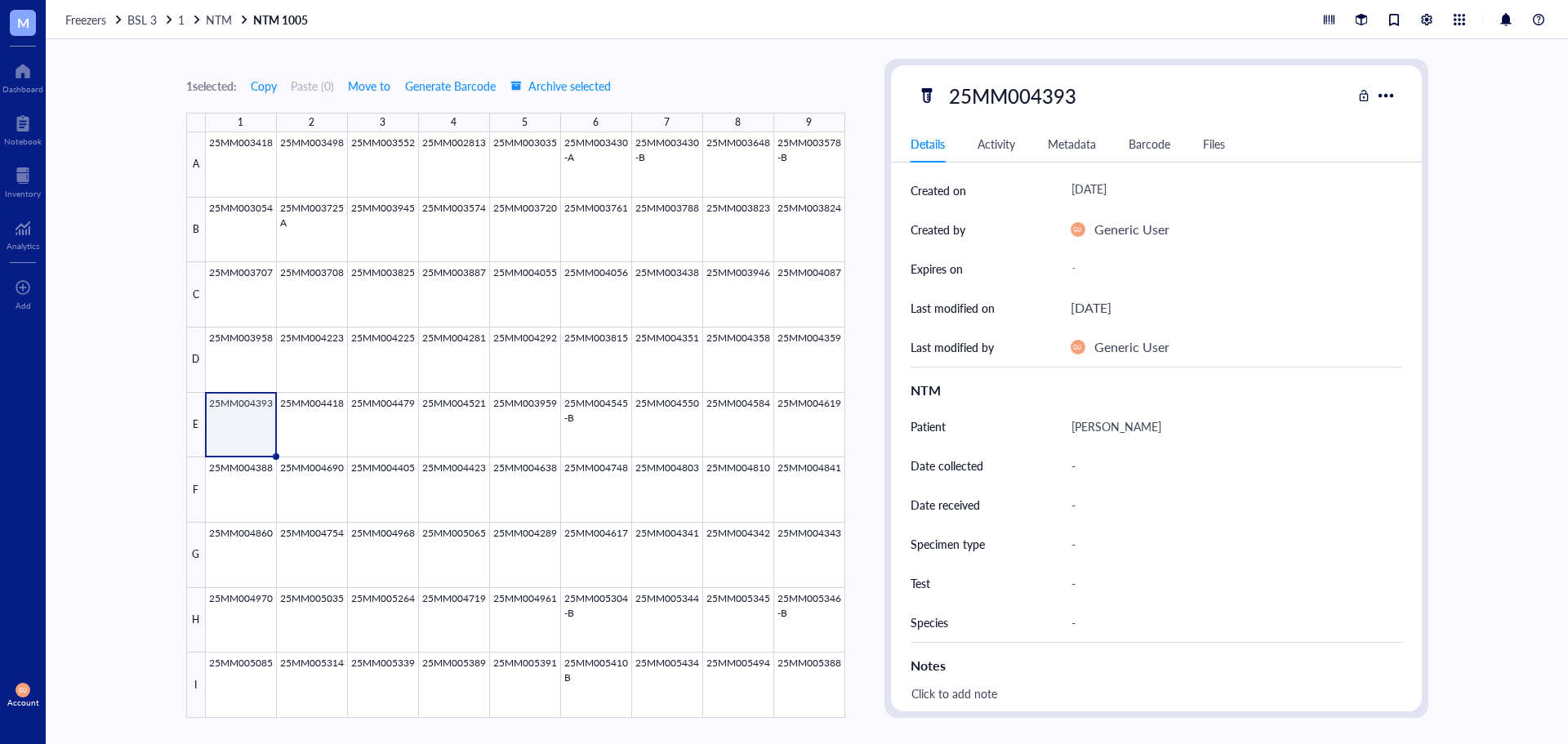
scroll to position [164, 0]
click at [1077, 627] on div "-" at bounding box center [1230, 620] width 332 height 35
type input "abscessus"
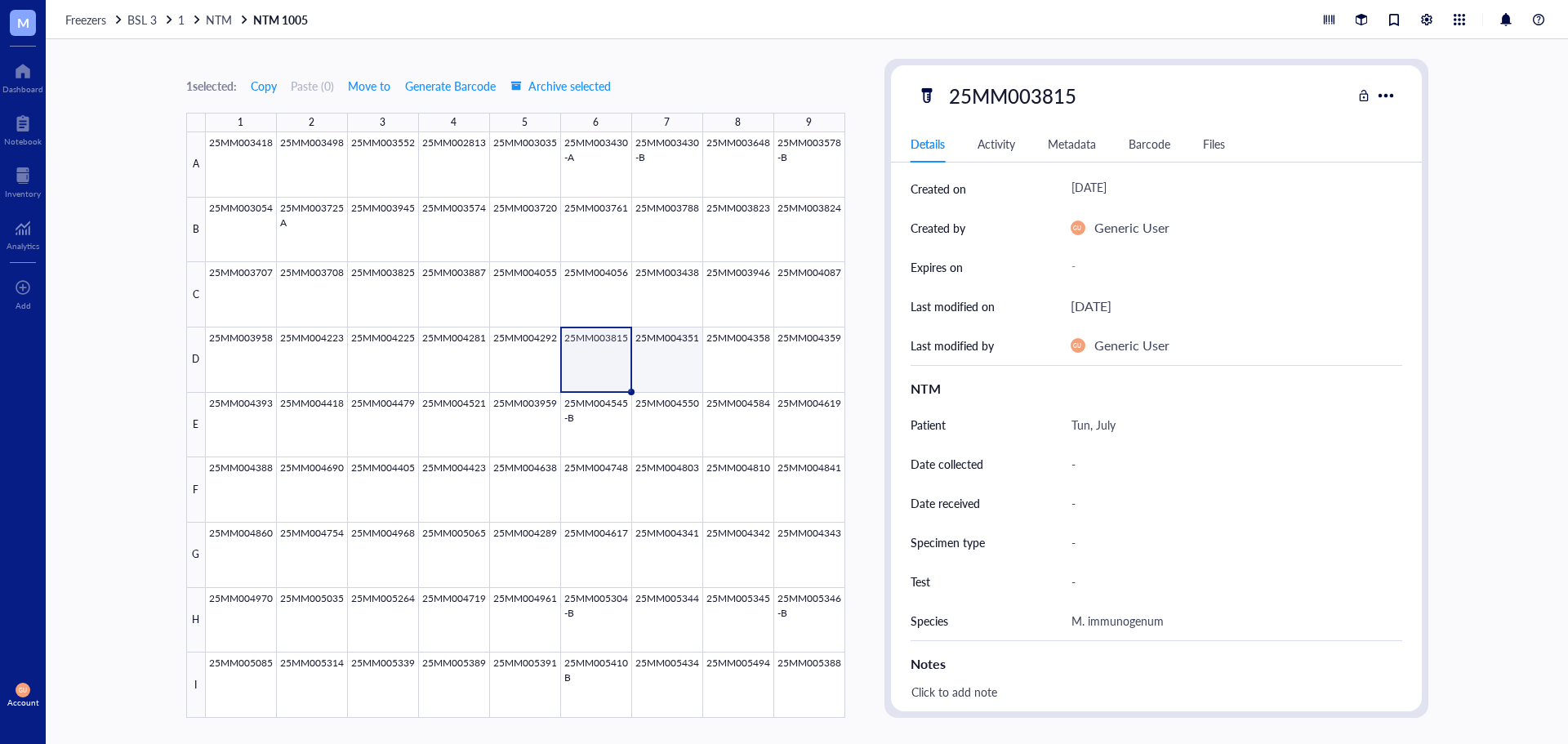
click at [666, 352] on div at bounding box center [525, 425] width 640 height 586
